Goal: Browse casually: Explore the website without a specific task or goal

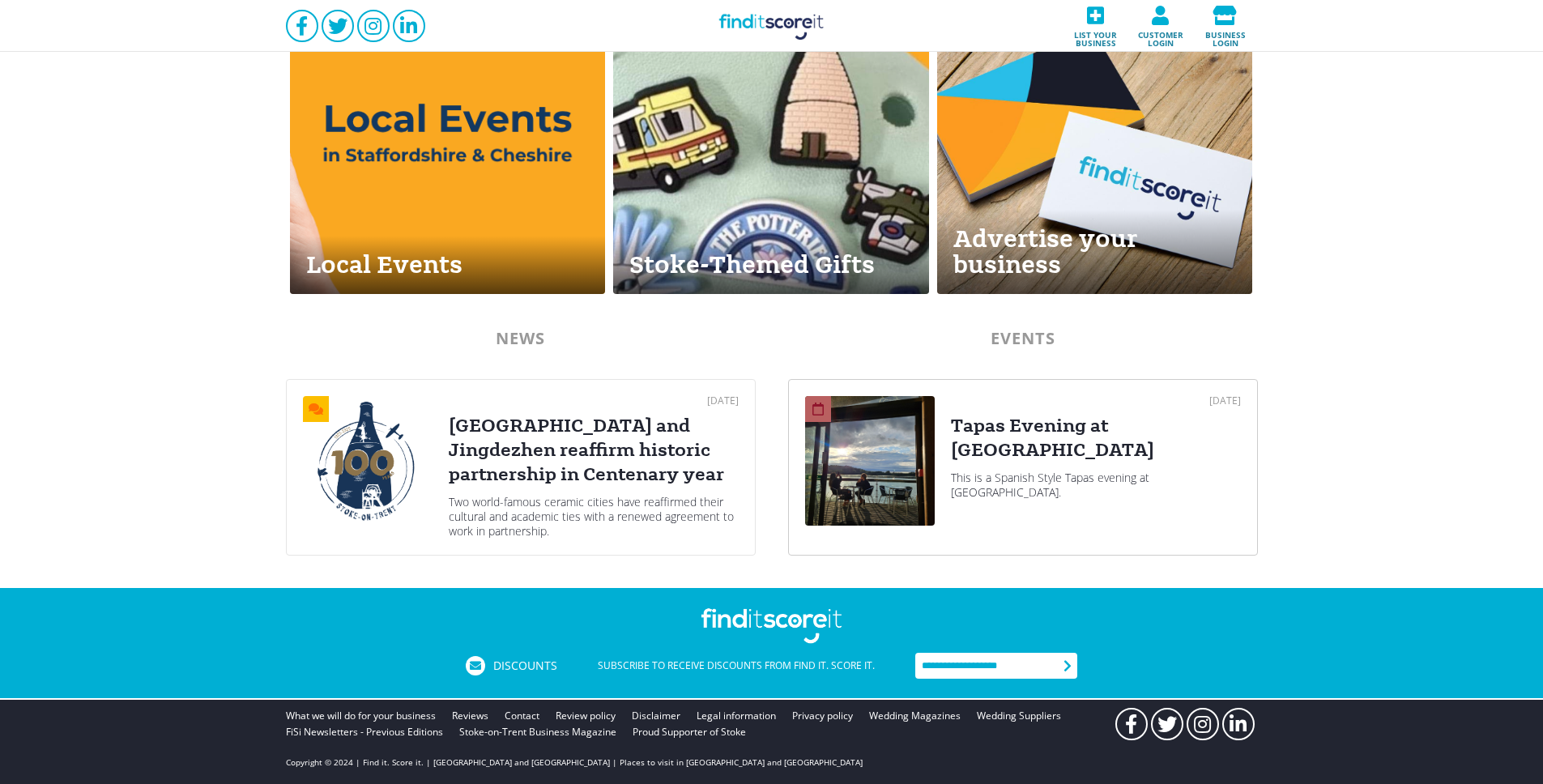
scroll to position [133, 0]
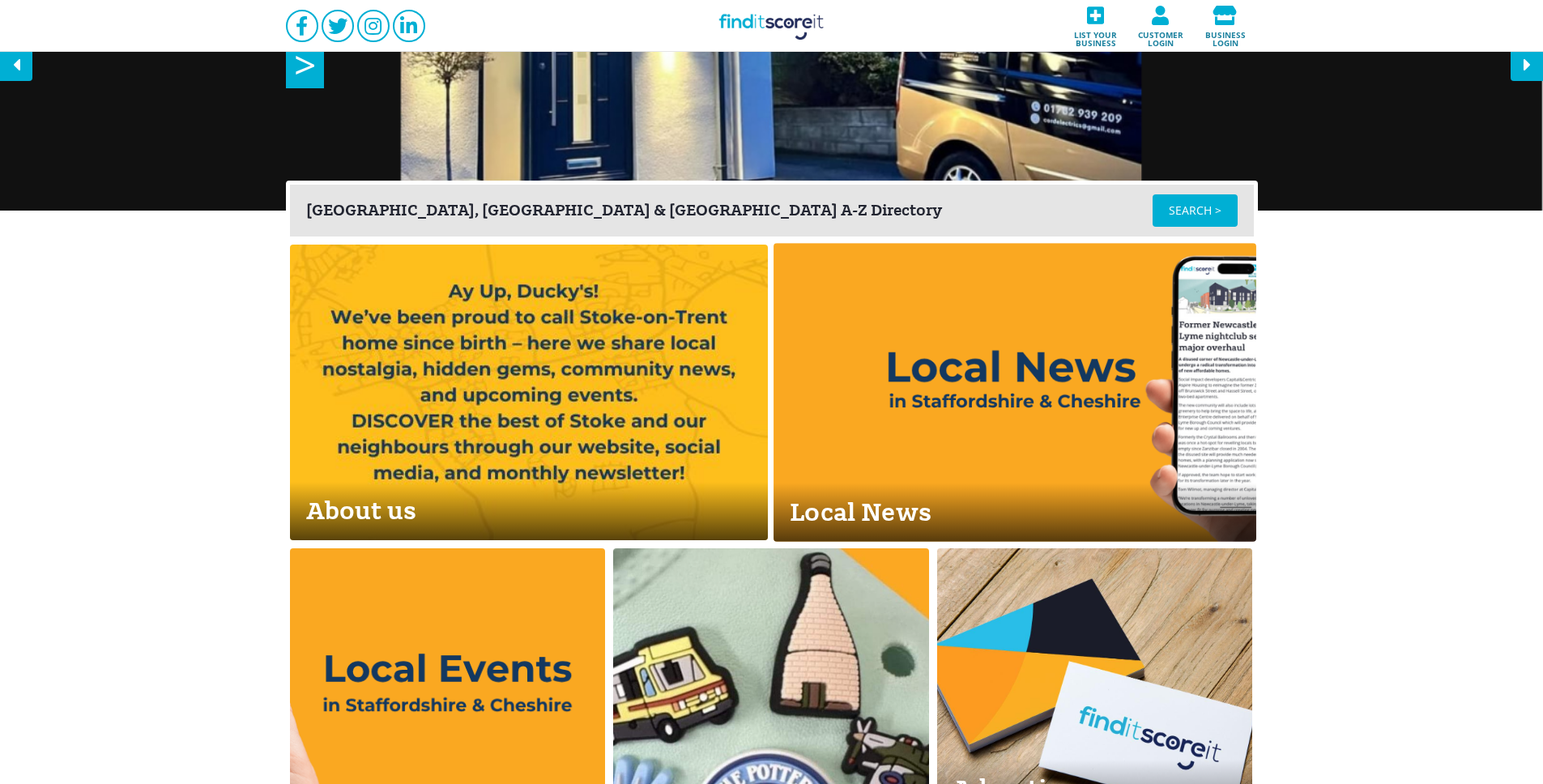
click at [887, 373] on link "Local News" at bounding box center [1015, 392] width 483 height 298
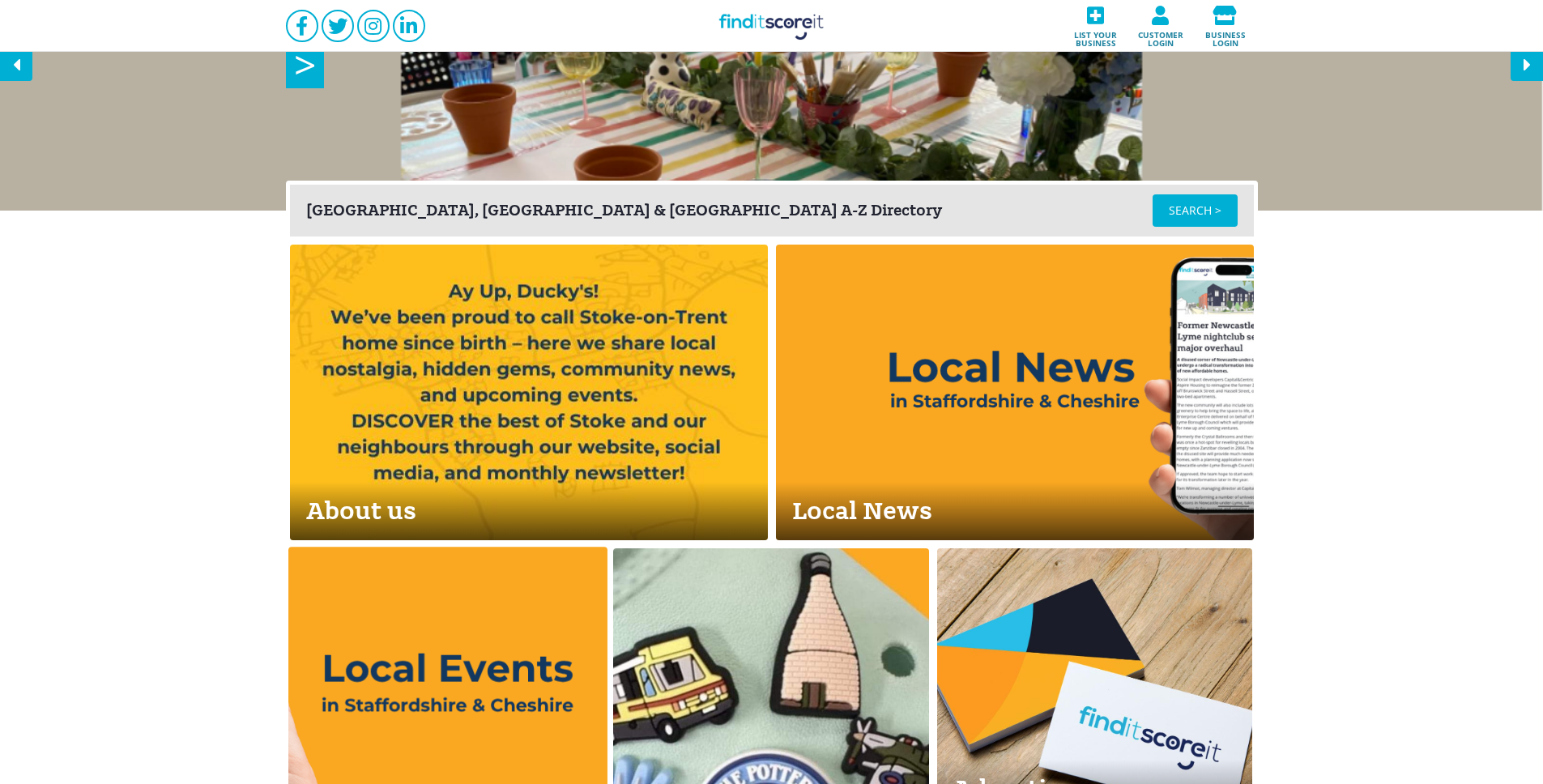
scroll to position [655, 0]
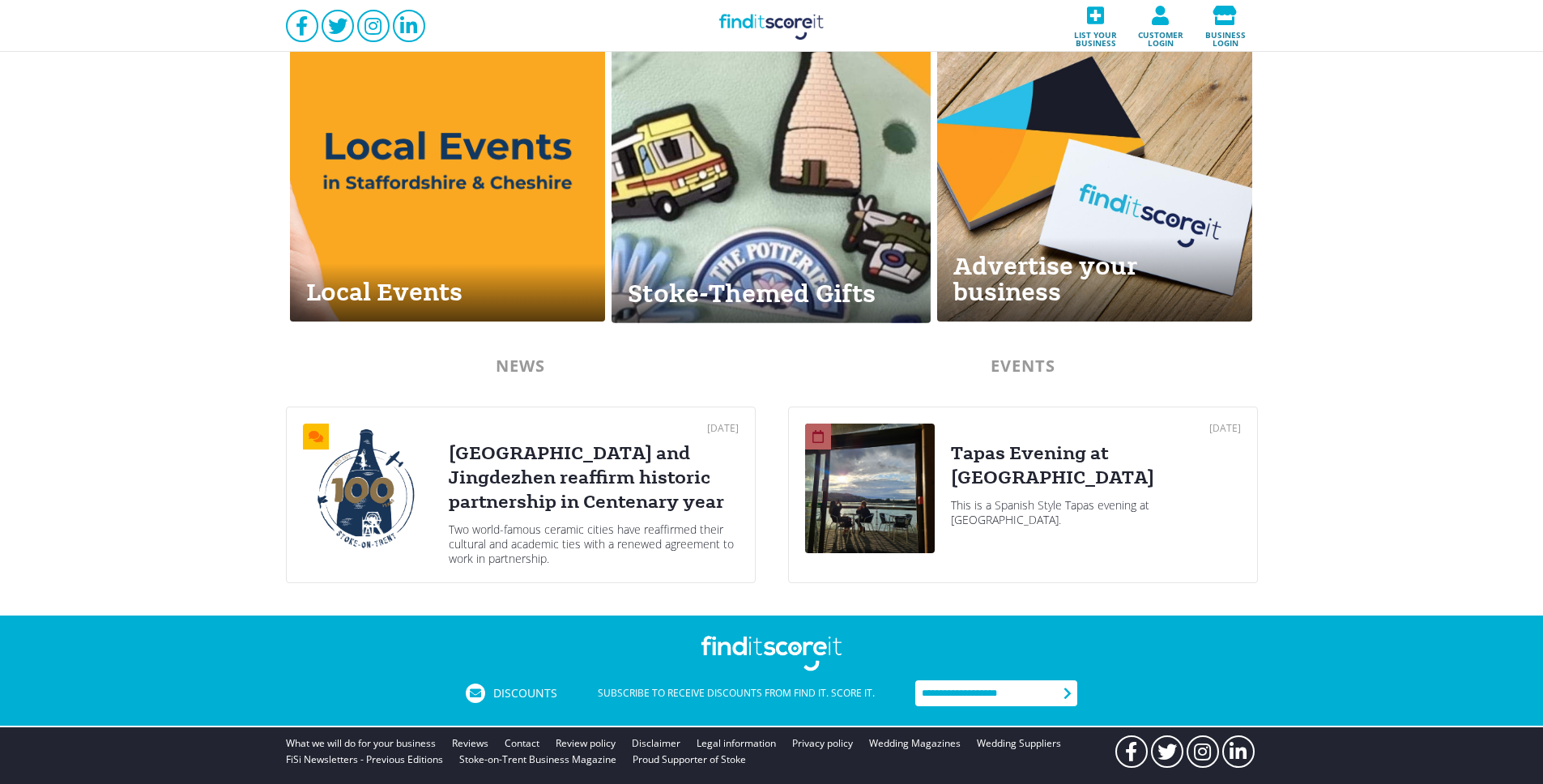
click at [683, 242] on link "Stoke-Themed Gifts" at bounding box center [770, 173] width 318 height 298
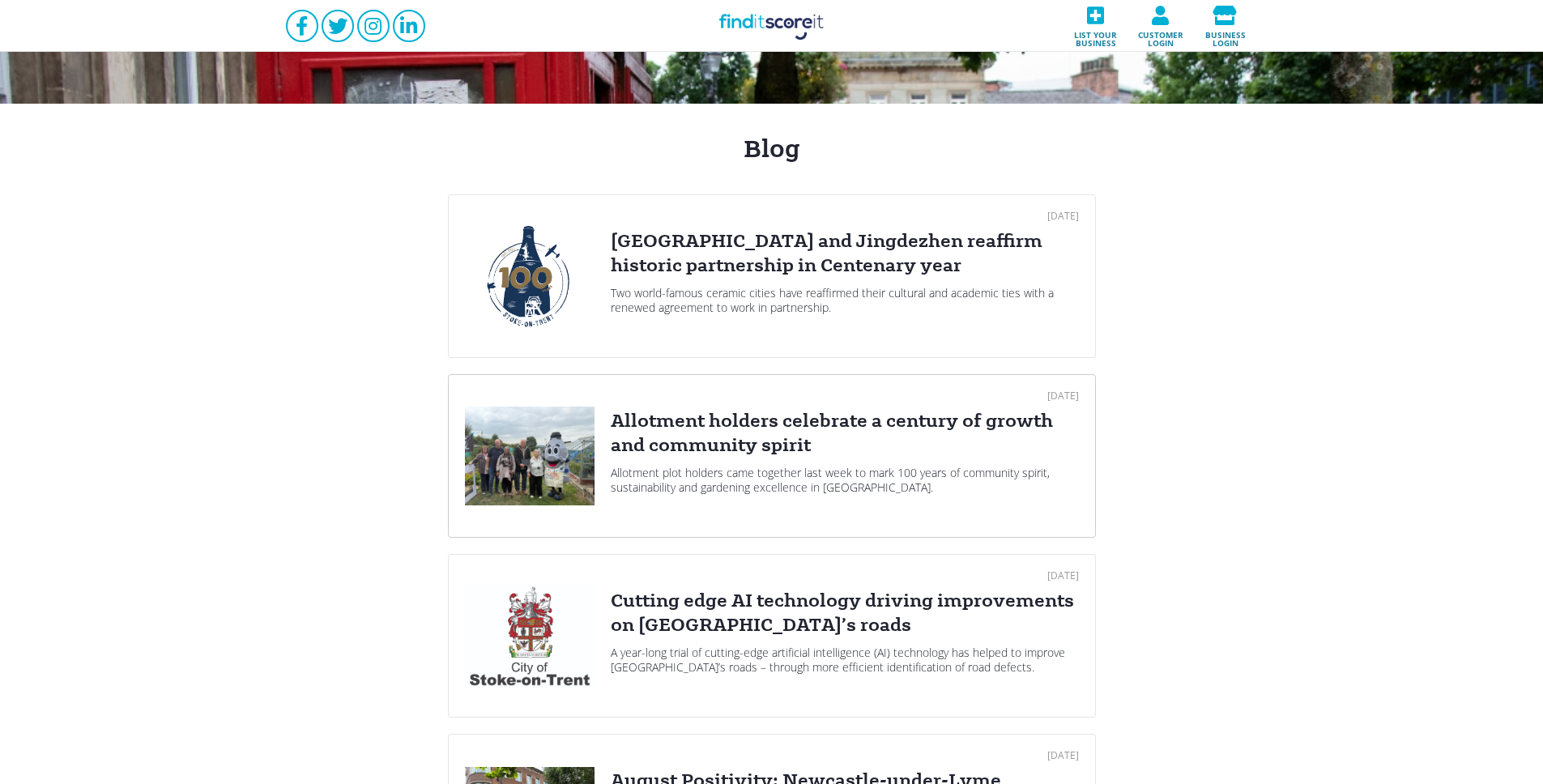
scroll to position [480, 0]
